Goal: Find specific page/section: Find specific page/section

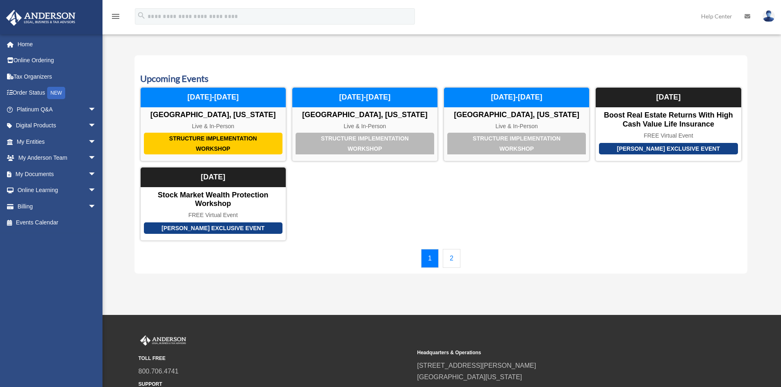
click at [105, 173] on div "Calendar bob.apples@andersonadvisors.com Sign Out bob.apples@andersonadvisors.c…" at bounding box center [390, 157] width 781 height 253
click at [91, 107] on span "arrow_drop_down" at bounding box center [96, 109] width 16 height 17
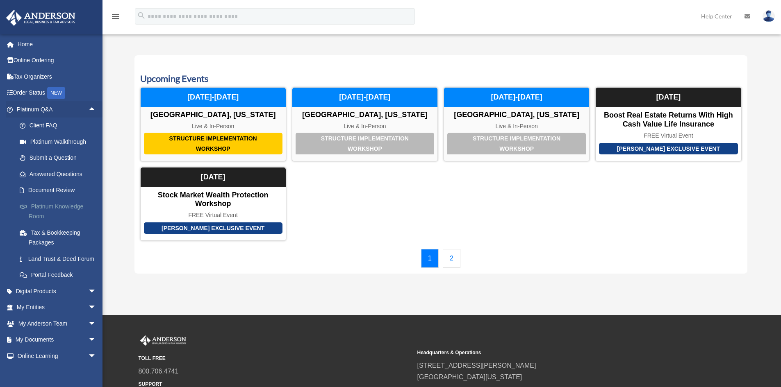
click at [64, 212] on link "Platinum Knowledge Room" at bounding box center [59, 211] width 97 height 26
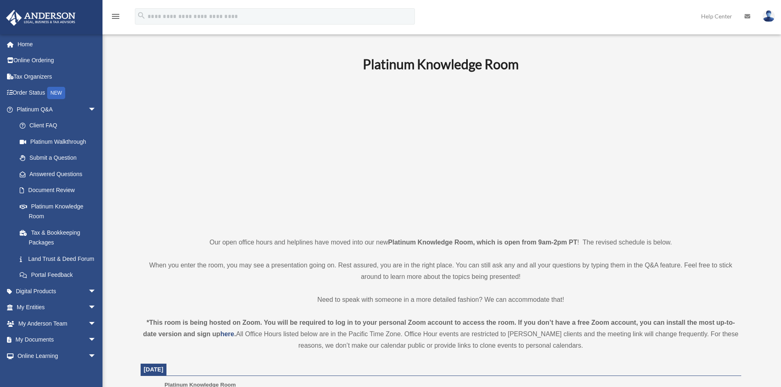
click at [251, 157] on p at bounding box center [441, 154] width 601 height 142
click at [194, 127] on p at bounding box center [441, 154] width 601 height 142
drag, startPoint x: 309, startPoint y: 43, endPoint x: 649, endPoint y: 357, distance: 463.3
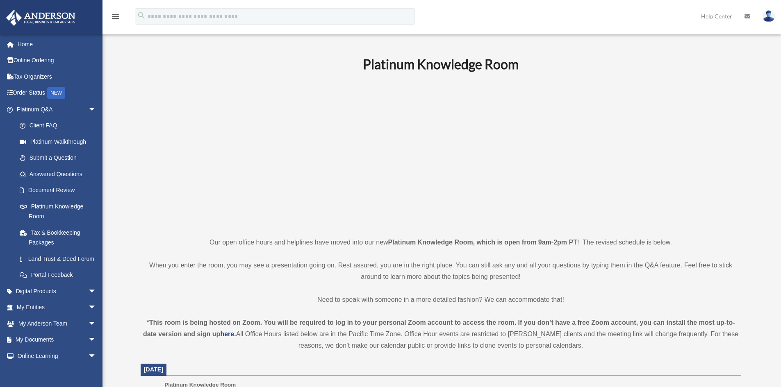
drag, startPoint x: 639, startPoint y: 353, endPoint x: 280, endPoint y: 46, distance: 473.0
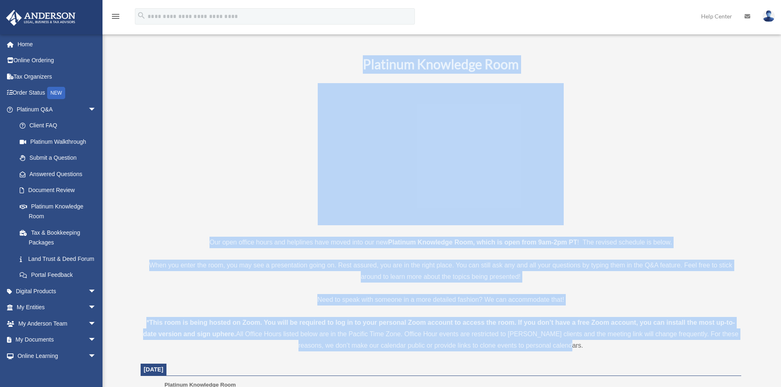
drag, startPoint x: 285, startPoint y: 52, endPoint x: 582, endPoint y: 349, distance: 420.6
click at [582, 349] on div "*This room is being hosted on Zoom. You will be required to log in to your pers…" at bounding box center [441, 334] width 601 height 34
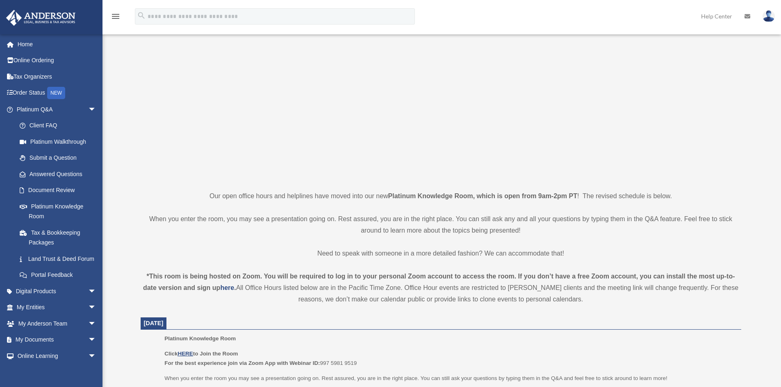
scroll to position [123, 0]
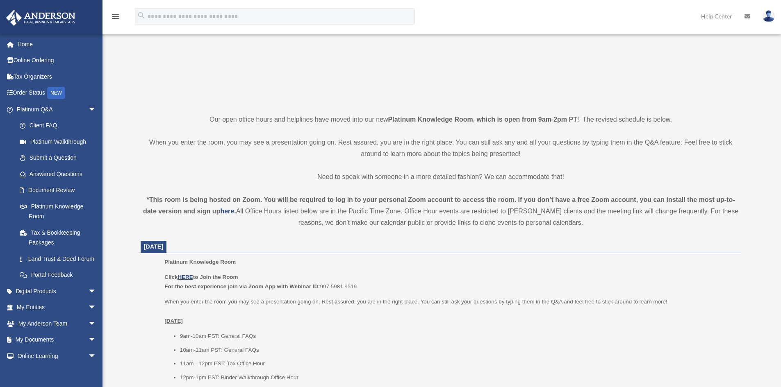
drag, startPoint x: 564, startPoint y: 224, endPoint x: 191, endPoint y: 111, distance: 389.7
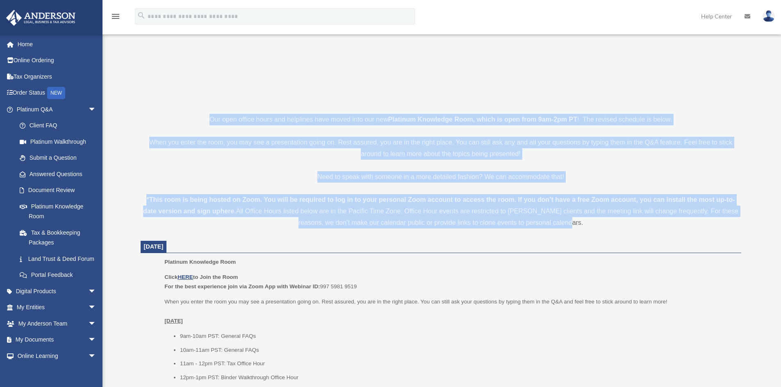
drag, startPoint x: 197, startPoint y: 114, endPoint x: 611, endPoint y: 228, distance: 429.1
click at [605, 227] on div "*This room is being hosted on Zoom. You will be required to log in to your pers…" at bounding box center [441, 211] width 601 height 34
drag, startPoint x: 483, startPoint y: 213, endPoint x: 201, endPoint y: 122, distance: 295.8
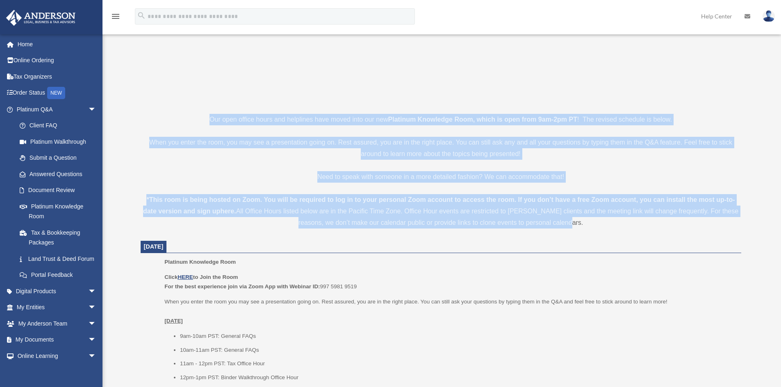
click at [201, 122] on p "Our open office hours and helplines have moved into our new Platinum Knowledge …" at bounding box center [441, 119] width 601 height 11
